Goal: Check status

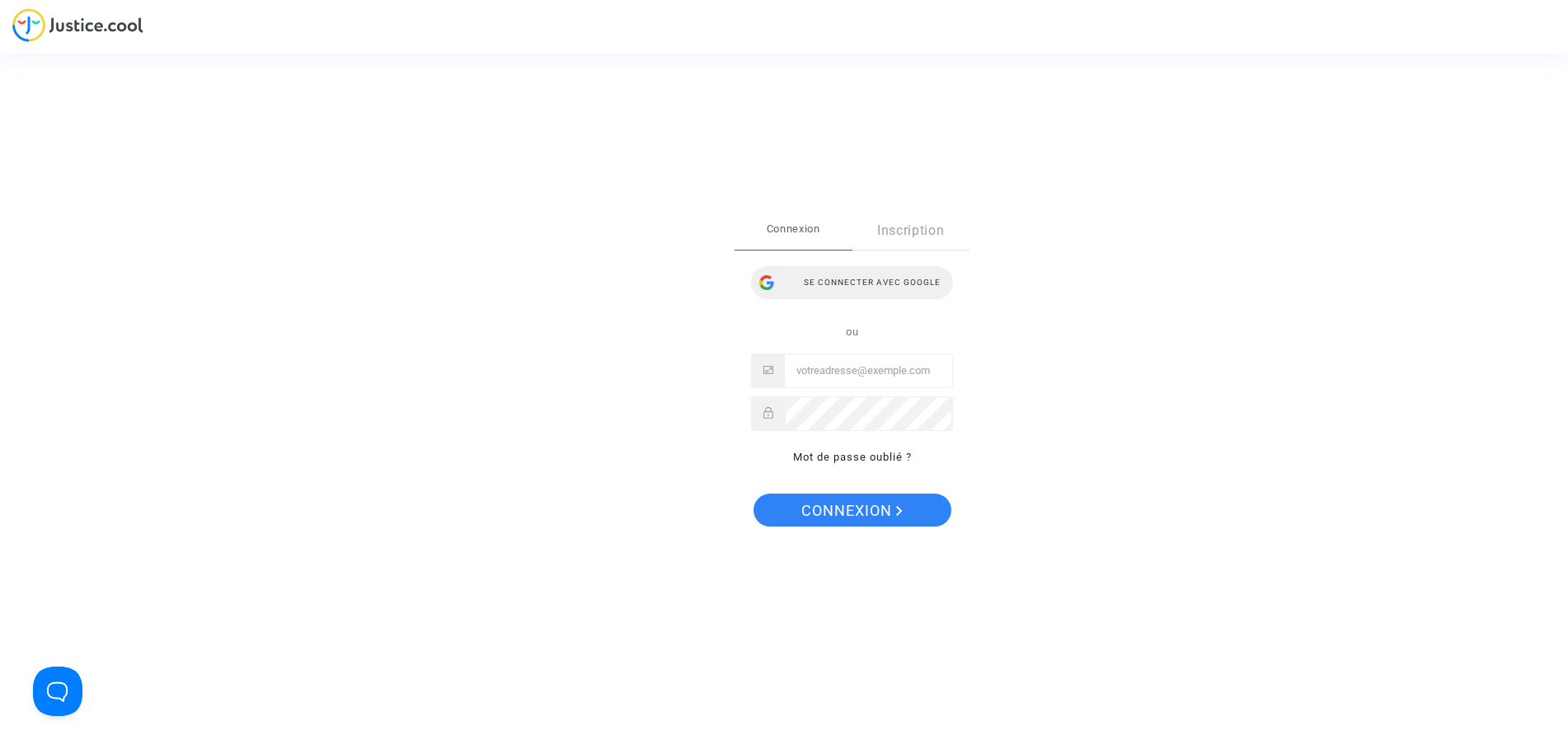
click at [812, 286] on div "Se connecter avec Google" at bounding box center [851, 283] width 202 height 33
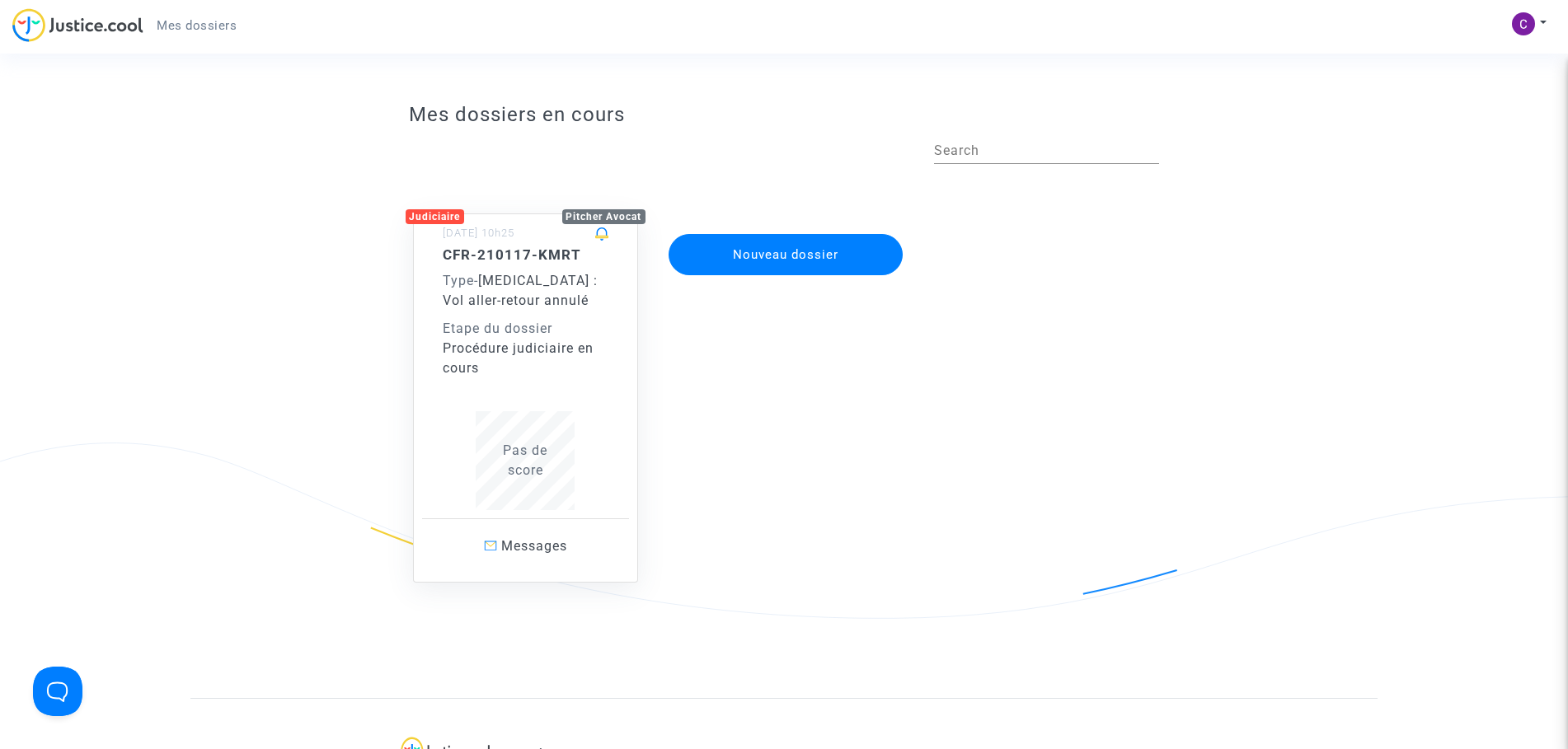
click at [535, 314] on div "CFR-210117-KMRT Type - [MEDICAL_DATA] : Vol aller-retour annulé Etape du dossie…" at bounding box center [525, 313] width 167 height 132
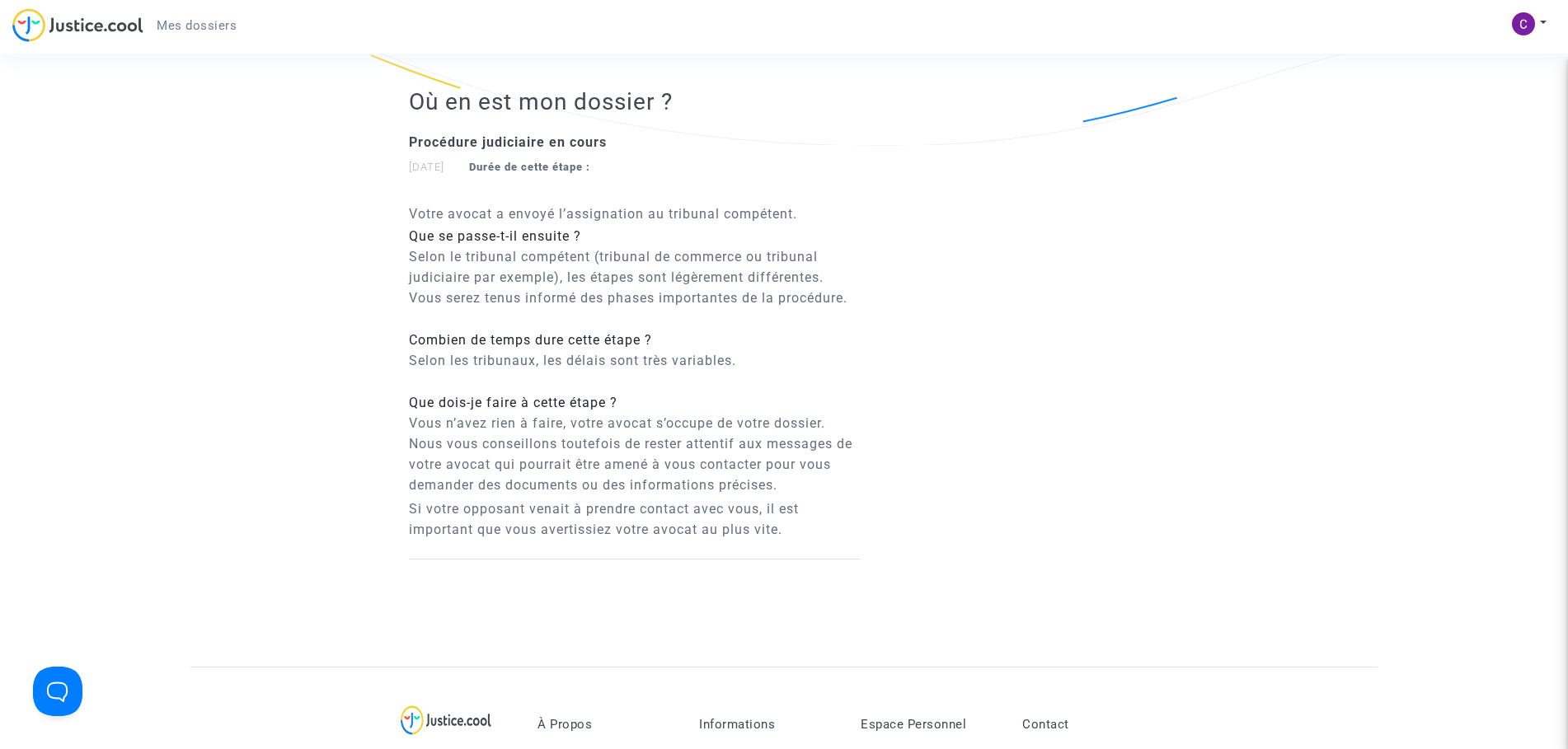
scroll to position [1765, 0]
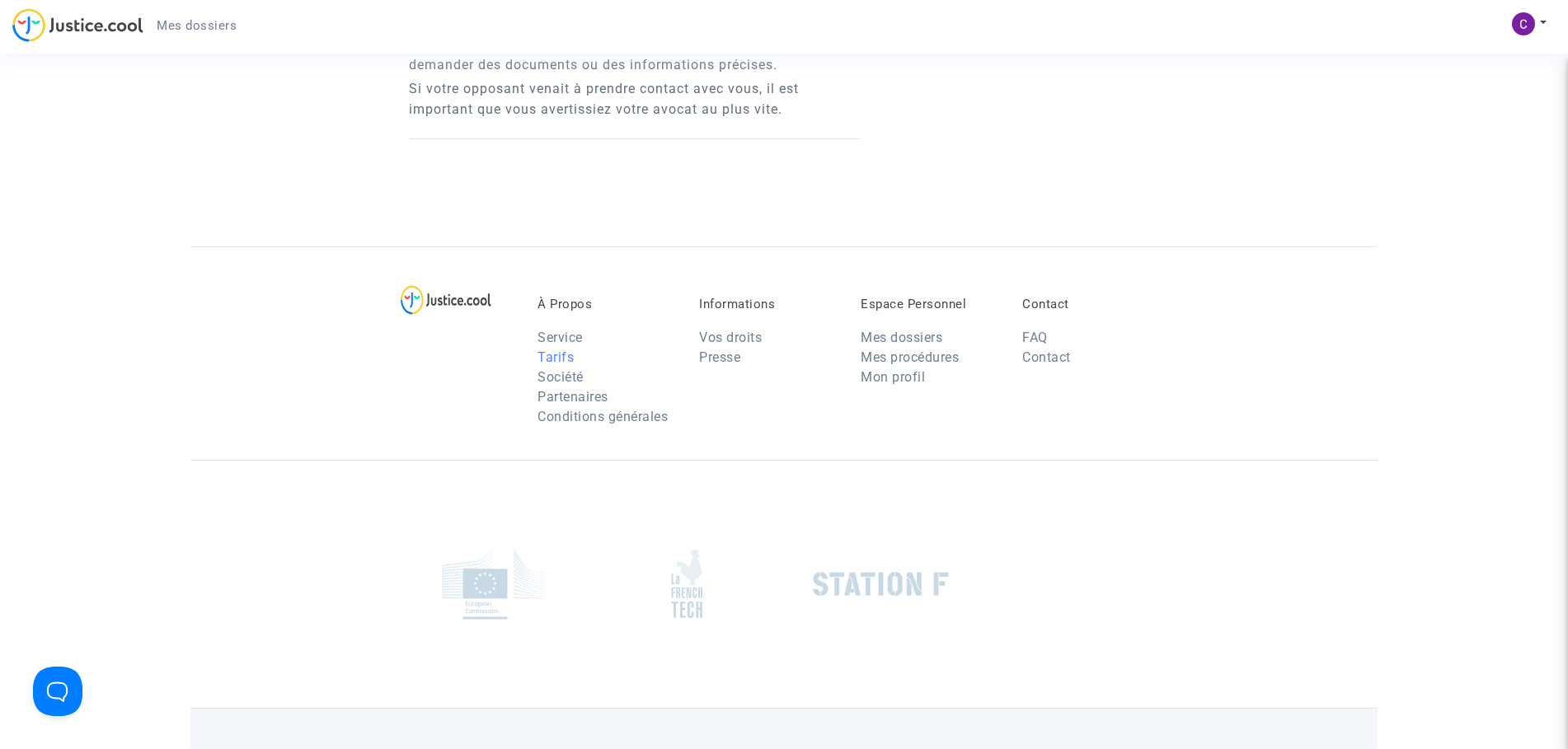
click at [555, 349] on link "Tarifs" at bounding box center [555, 357] width 36 height 15
click at [1039, 349] on link "Contact" at bounding box center [1046, 357] width 49 height 15
